Goal: Task Accomplishment & Management: Manage account settings

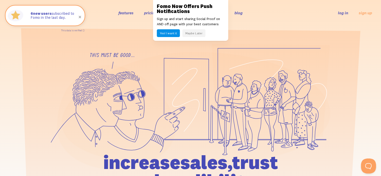
click at [344, 12] on link "log in" at bounding box center [343, 12] width 10 height 5
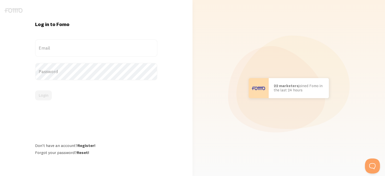
click at [52, 50] on label "Email" at bounding box center [96, 48] width 122 height 18
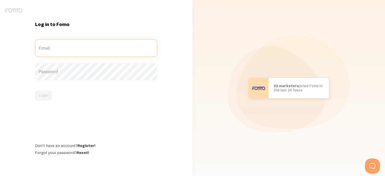
click at [52, 50] on input "Email" at bounding box center [96, 48] width 122 height 18
type input "[EMAIL_ADDRESS][DOMAIN_NAME]"
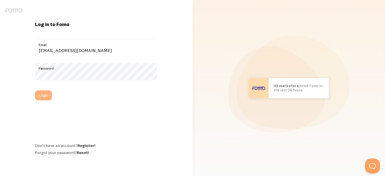
click at [44, 94] on button "Login" at bounding box center [43, 95] width 17 height 10
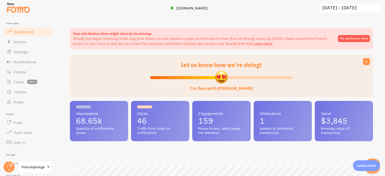
scroll to position [250293, 250126]
click at [269, 119] on p "1" at bounding box center [282, 121] width 46 height 8
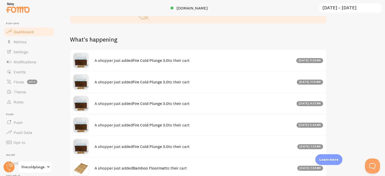
scroll to position [300, 0]
click at [24, 59] on span "Notifications" at bounding box center [25, 61] width 23 height 5
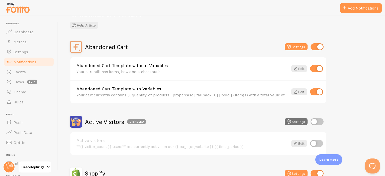
scroll to position [28, 0]
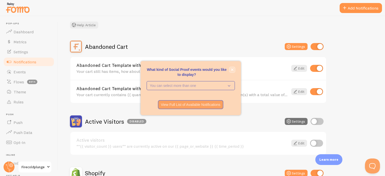
click at [231, 69] on icon "close," at bounding box center [232, 69] width 3 height 3
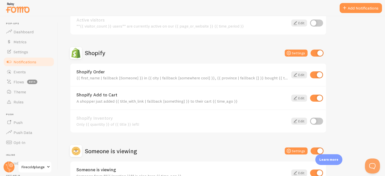
scroll to position [148, 0]
click at [316, 97] on input "checkbox" at bounding box center [316, 98] width 13 height 7
checkbox input "false"
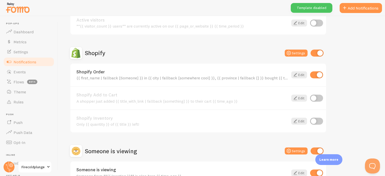
scroll to position [180, 0]
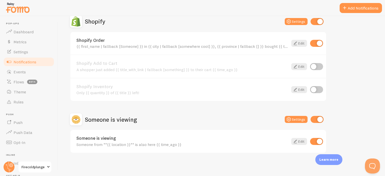
click at [316, 118] on input "checkbox" at bounding box center [316, 119] width 13 height 7
checkbox input "false"
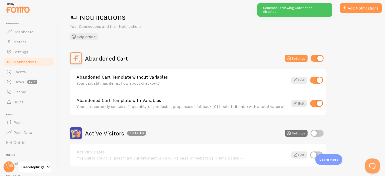
scroll to position [15, 0]
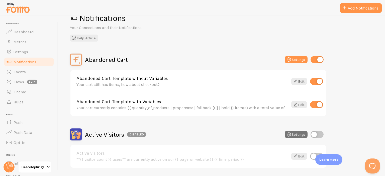
click at [316, 60] on input "checkbox" at bounding box center [316, 59] width 13 height 7
checkbox input "false"
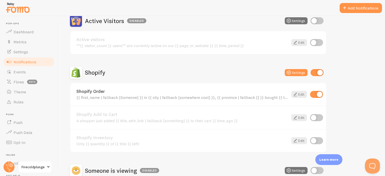
scroll to position [131, 0]
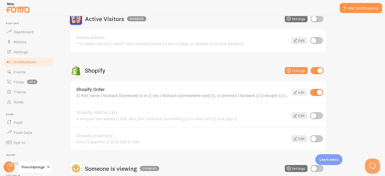
click at [296, 89] on icon at bounding box center [295, 92] width 6 height 6
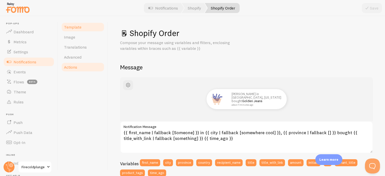
click at [73, 65] on span "Actions" at bounding box center [70, 67] width 13 height 5
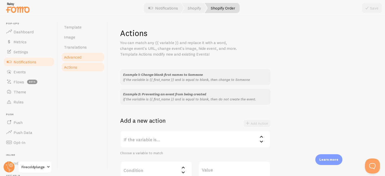
click at [72, 56] on span "Advanced" at bounding box center [73, 57] width 18 height 5
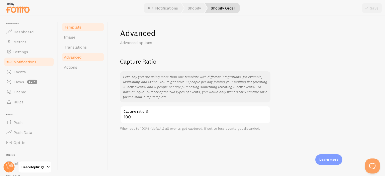
click at [72, 29] on span "Template" at bounding box center [73, 27] width 18 height 5
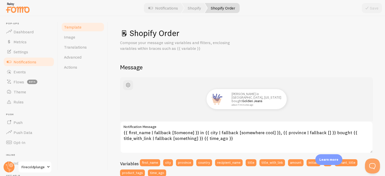
click at [23, 62] on span "Notifications" at bounding box center [25, 61] width 23 height 5
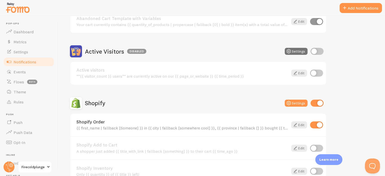
scroll to position [99, 0]
click at [291, 102] on icon at bounding box center [288, 103] width 6 height 6
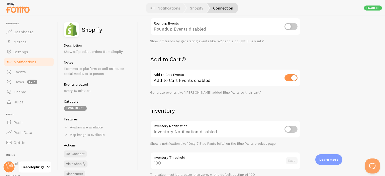
scroll to position [169, 0]
click at [288, 77] on input "checkbox" at bounding box center [290, 78] width 13 height 7
checkbox input "false"
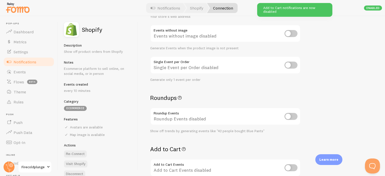
scroll to position [0, 0]
